Goal: Information Seeking & Learning: Learn about a topic

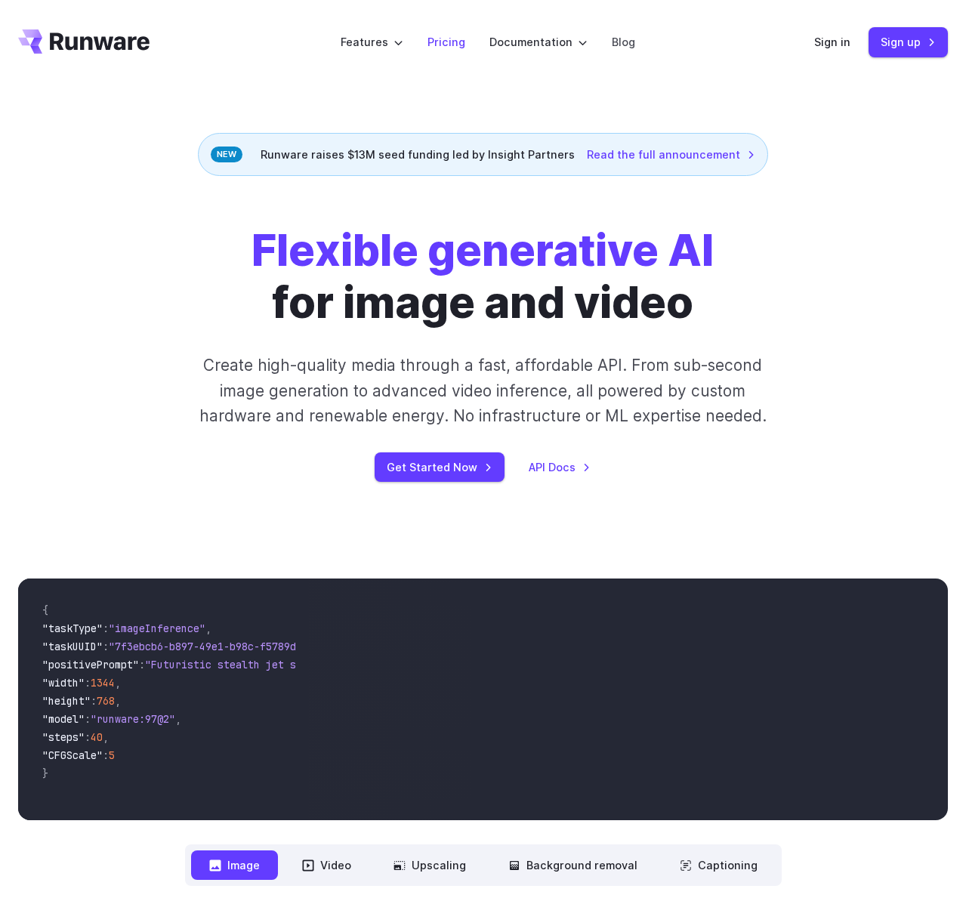
click at [444, 35] on link "Pricing" at bounding box center [446, 41] width 38 height 17
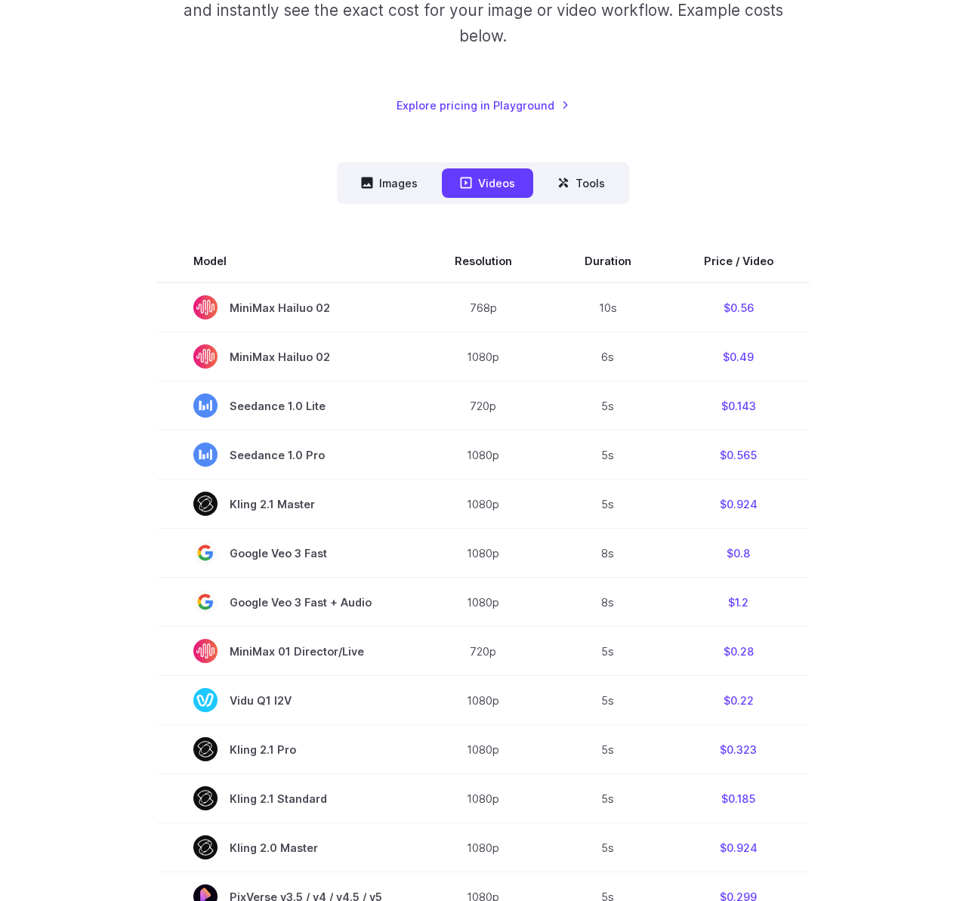
scroll to position [292, 0]
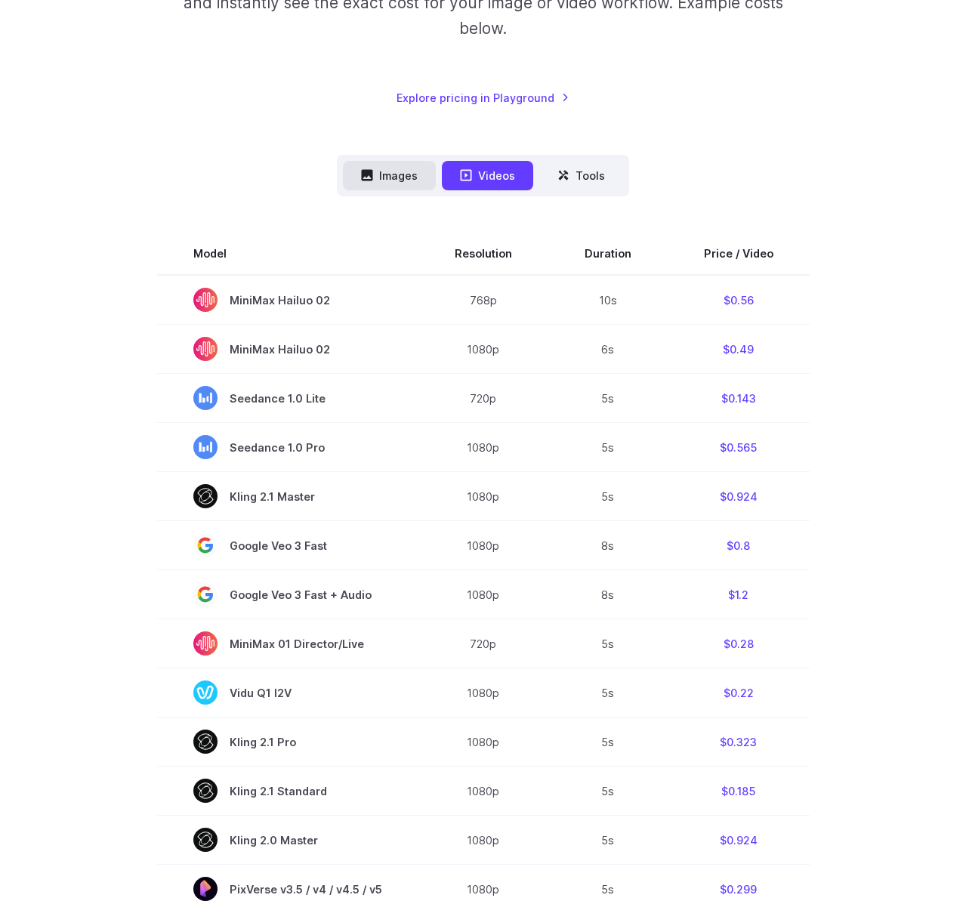
click at [414, 180] on button "Images" at bounding box center [389, 175] width 93 height 29
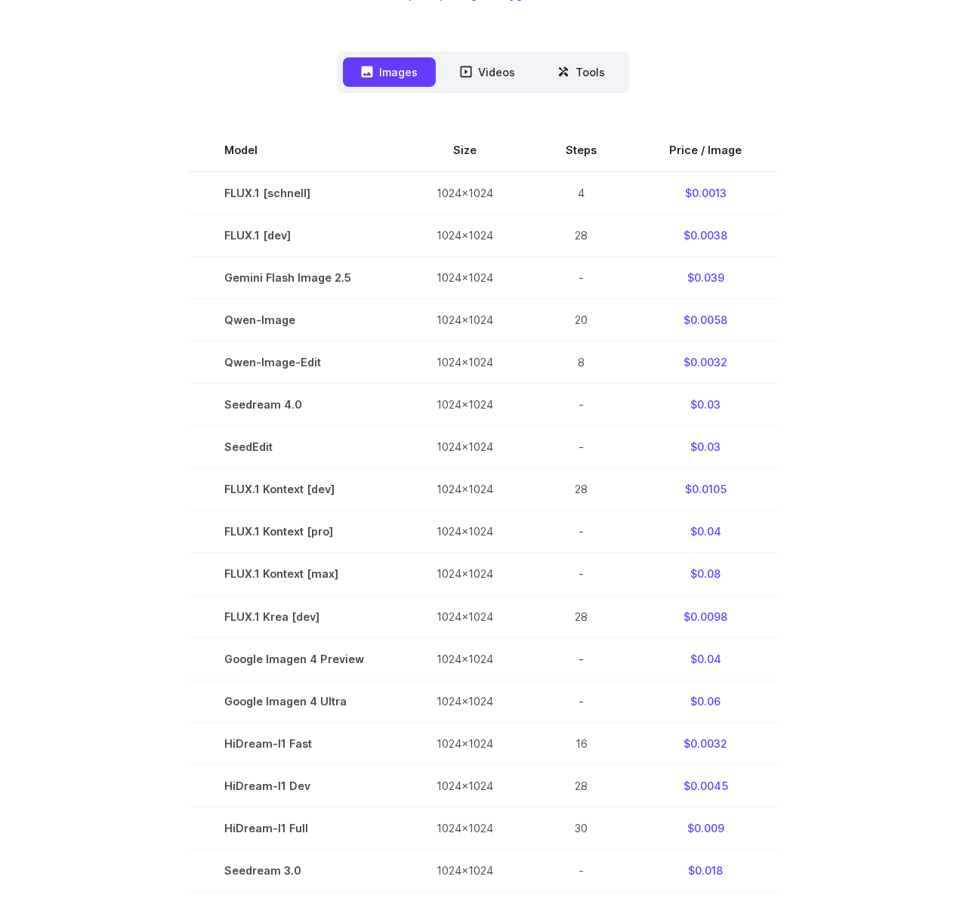
scroll to position [394, 0]
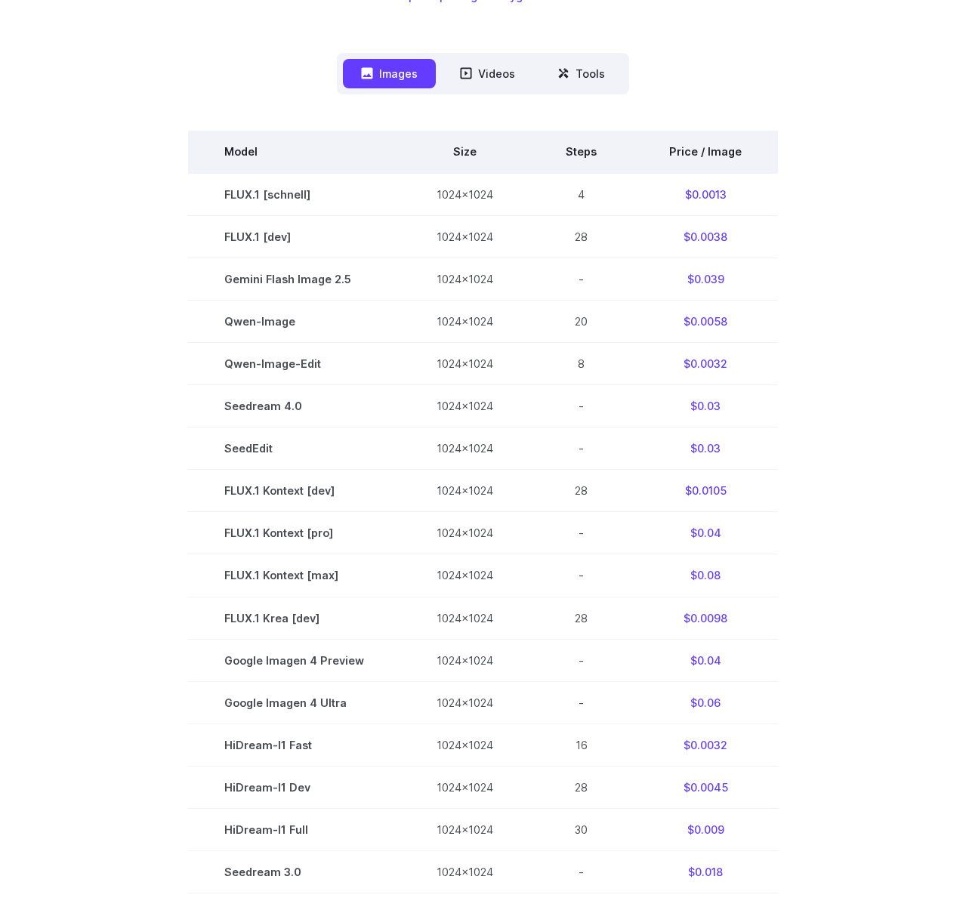
click at [701, 154] on th "Price / Image" at bounding box center [705, 152] width 145 height 42
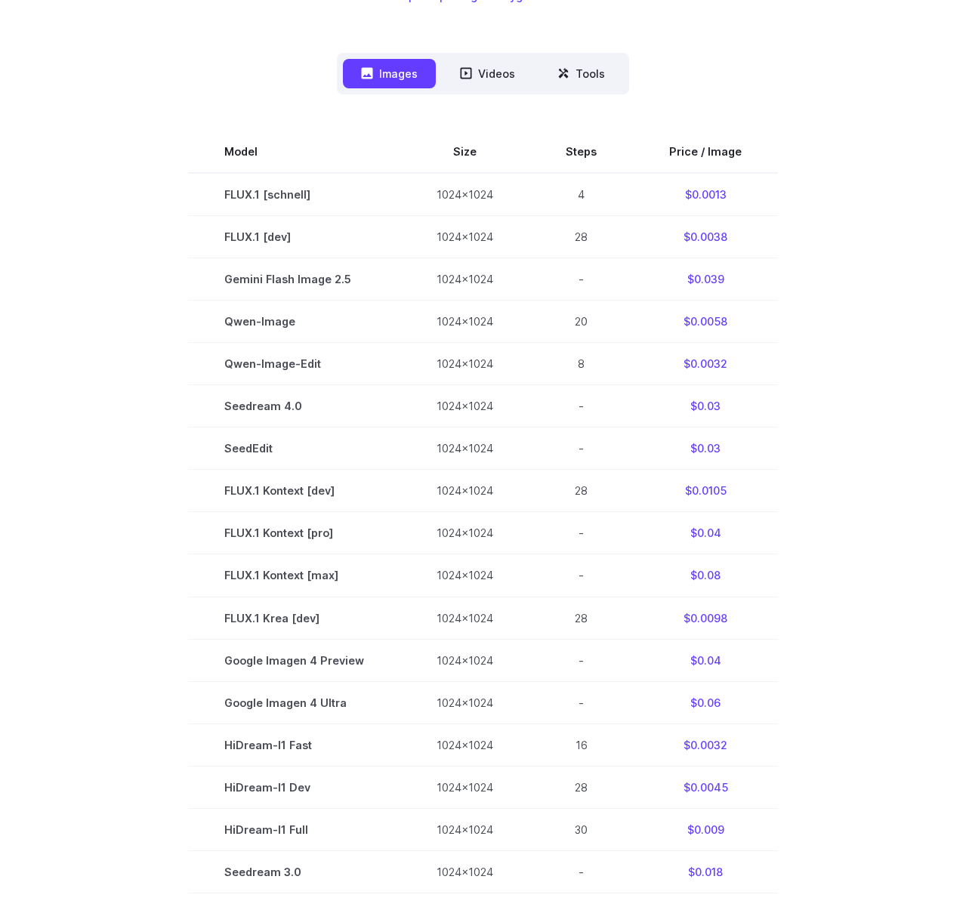
click at [862, 222] on section "Model Size Steps Price / Image FLUX.1 [schnell] 1024x1024 4 $0.0013 FLUX.1 [dev…" at bounding box center [483, 575] width 930 height 889
click at [498, 73] on button "Videos" at bounding box center [487, 73] width 91 height 29
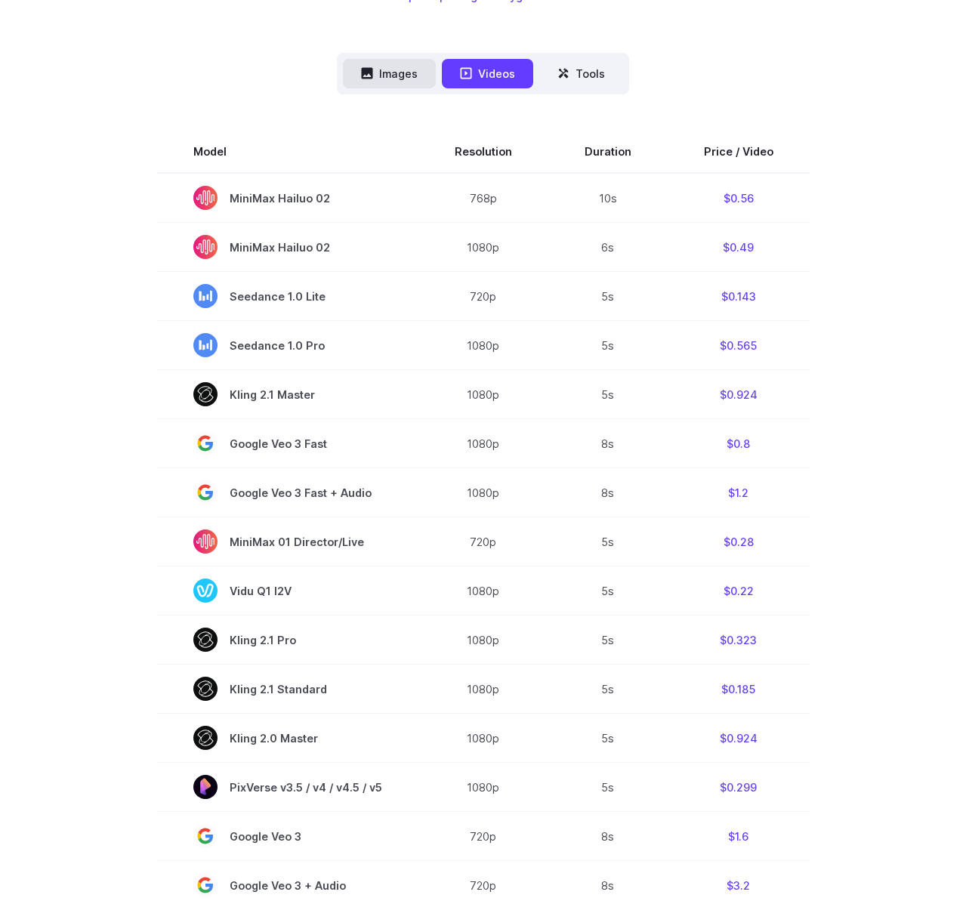
click at [403, 69] on button "Images" at bounding box center [389, 73] width 93 height 29
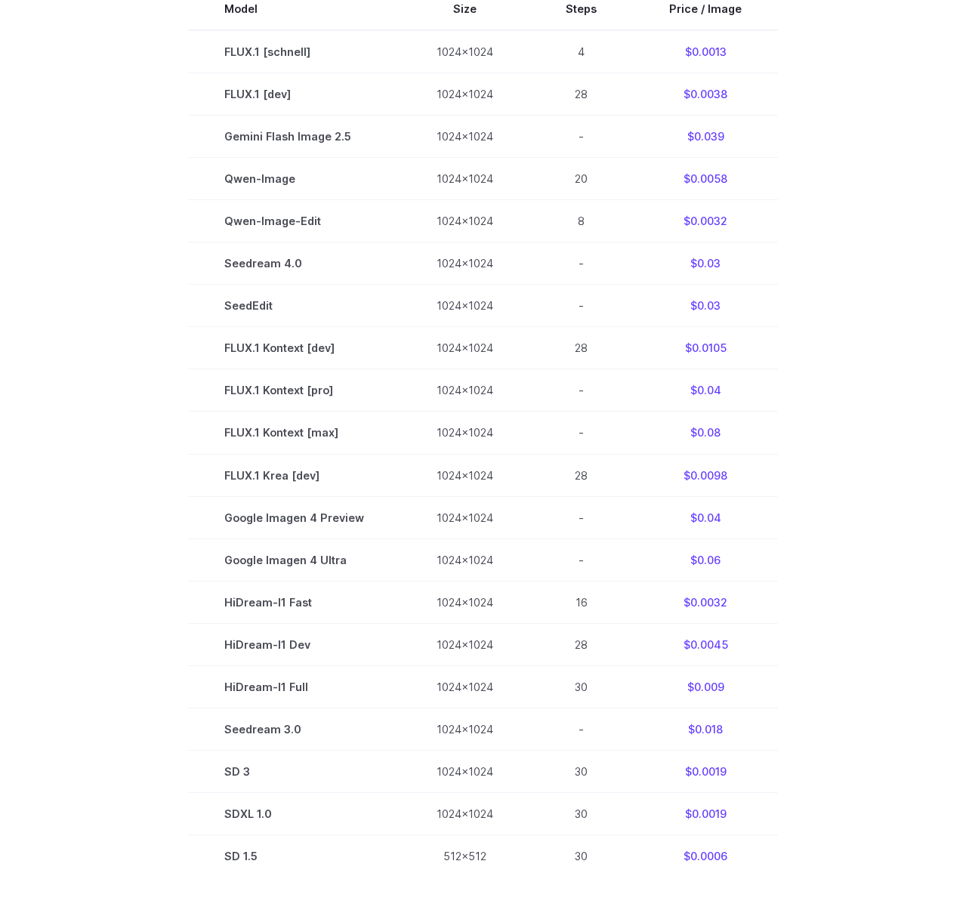
scroll to position [536, 0]
